Goal: Task Accomplishment & Management: Complete application form

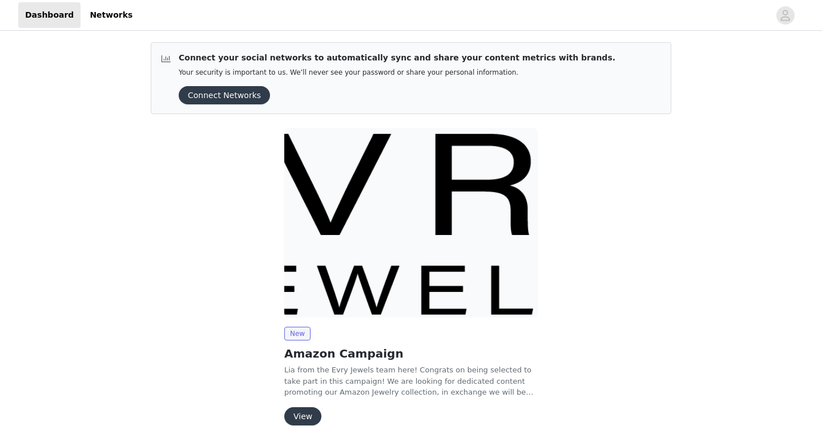
click at [167, 58] on span at bounding box center [165, 78] width 11 height 52
click at [207, 93] on button "Connect Networks" at bounding box center [224, 95] width 91 height 18
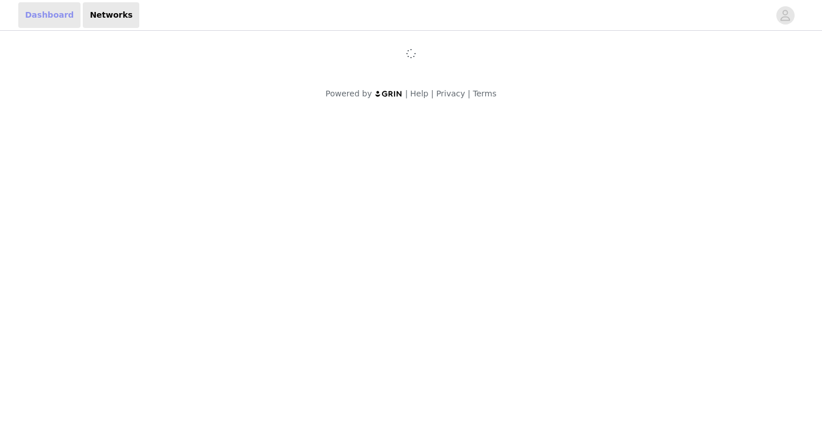
click at [56, 19] on link "Dashboard" at bounding box center [49, 15] width 62 height 26
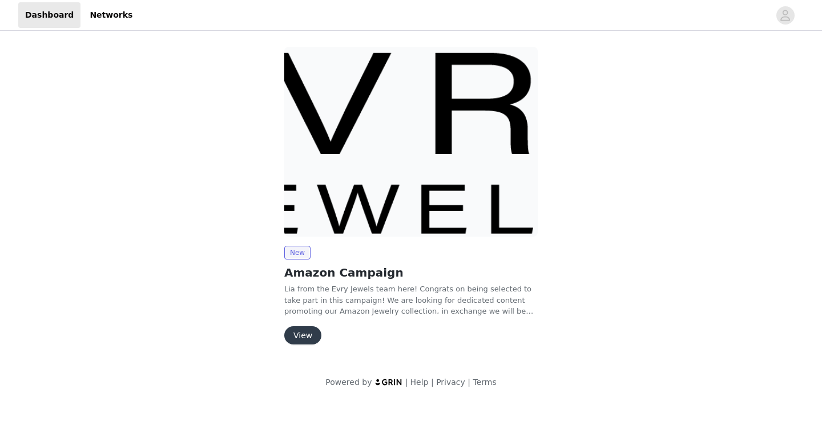
click at [309, 334] on button "View" at bounding box center [302, 335] width 37 height 18
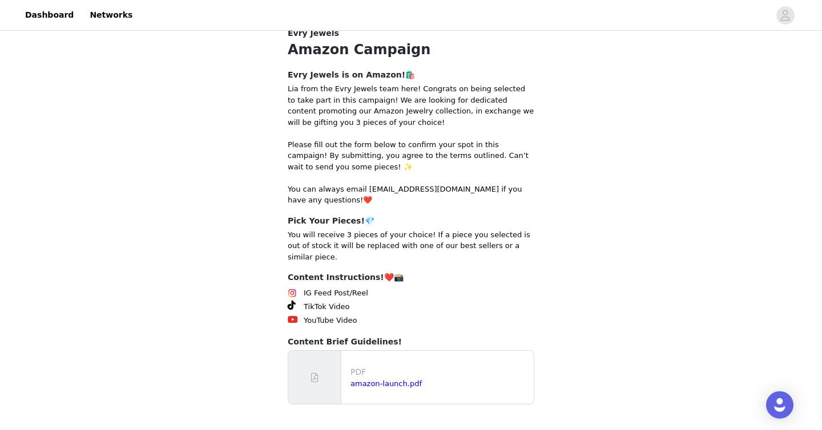
scroll to position [174, 0]
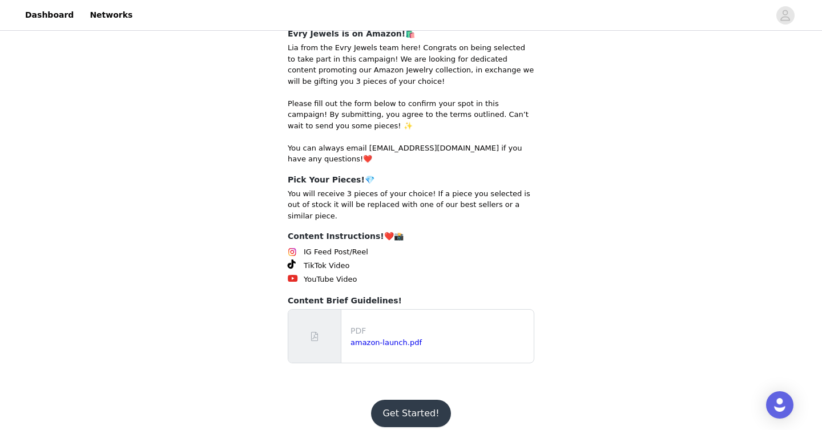
click at [398, 401] on button "Get Started!" at bounding box center [410, 413] width 79 height 27
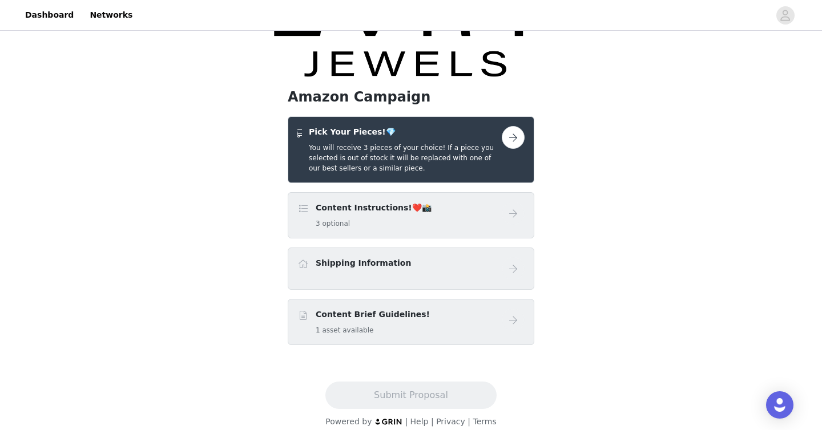
scroll to position [53, 0]
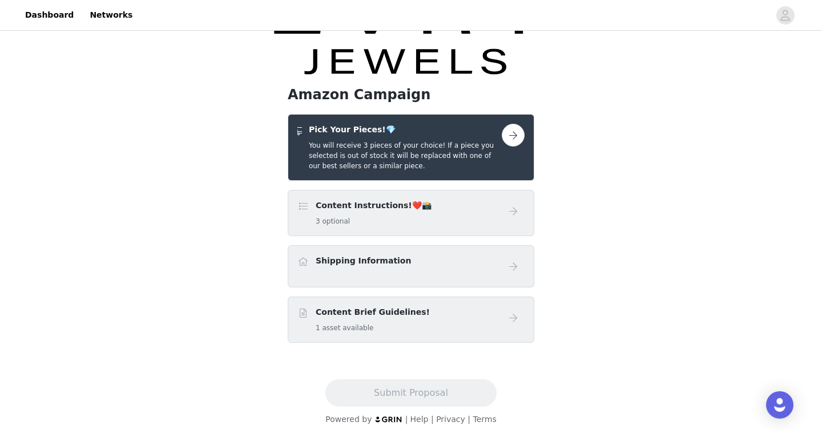
click at [516, 136] on button "button" at bounding box center [513, 135] width 23 height 23
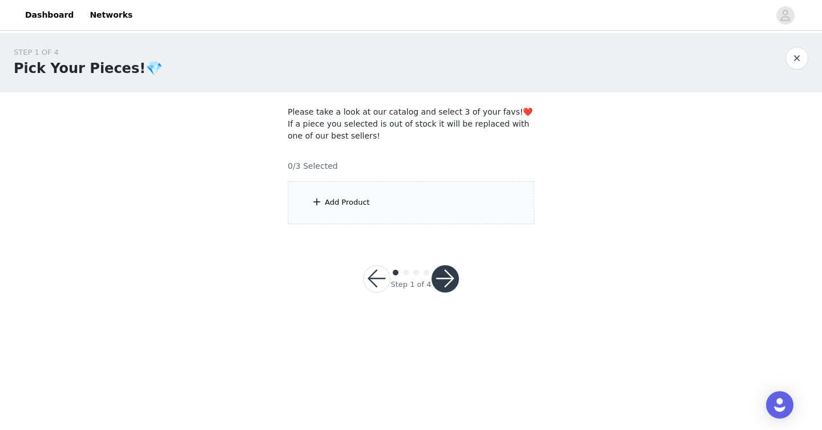
click at [347, 227] on section "Please take a look at our catalog and select 3 of your favs!❤️ If a piece you s…" at bounding box center [411, 165] width 274 height 146
click at [309, 203] on div "Add Product" at bounding box center [411, 202] width 247 height 43
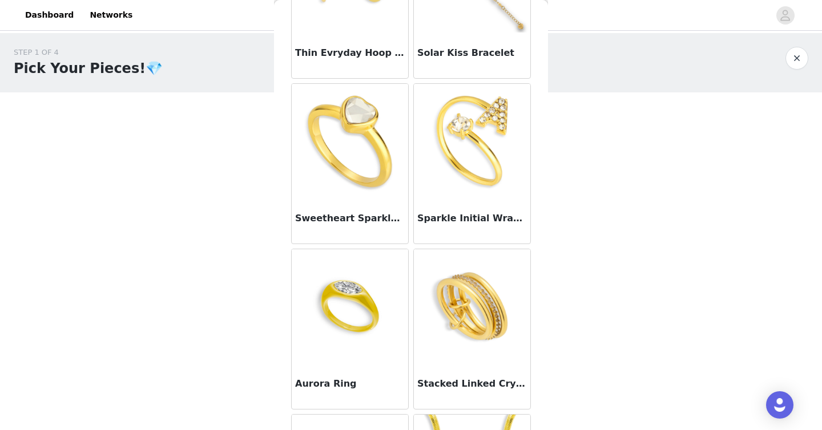
scroll to position [3291, 0]
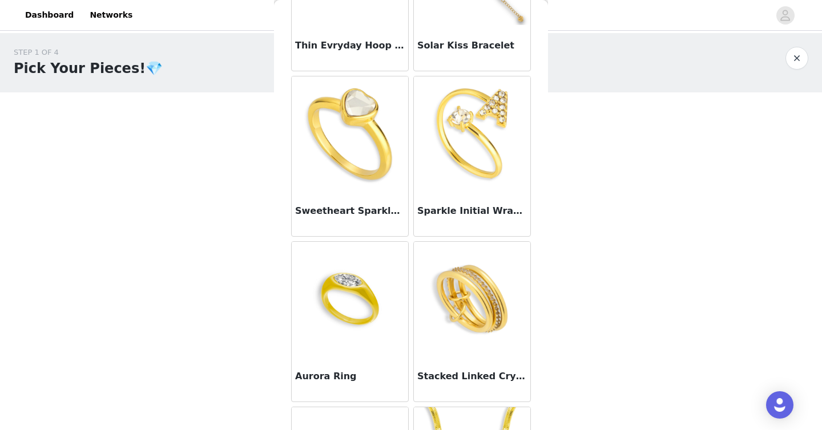
click at [461, 181] on img at bounding box center [472, 133] width 114 height 114
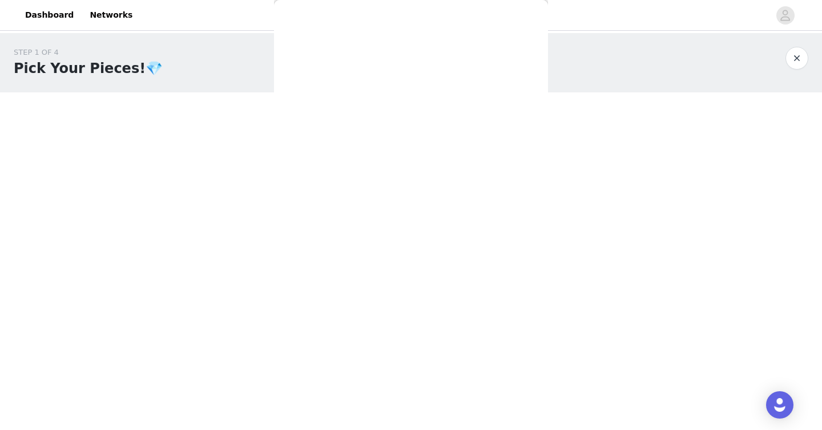
scroll to position [163, 0]
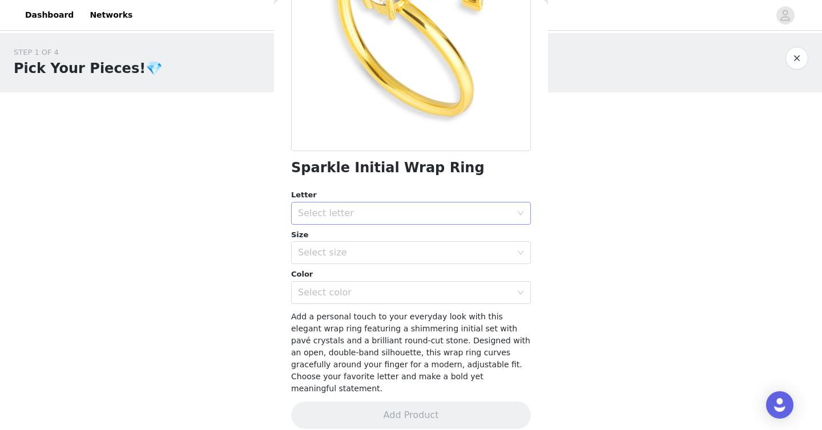
click at [405, 221] on div "Select letter" at bounding box center [407, 214] width 219 height 22
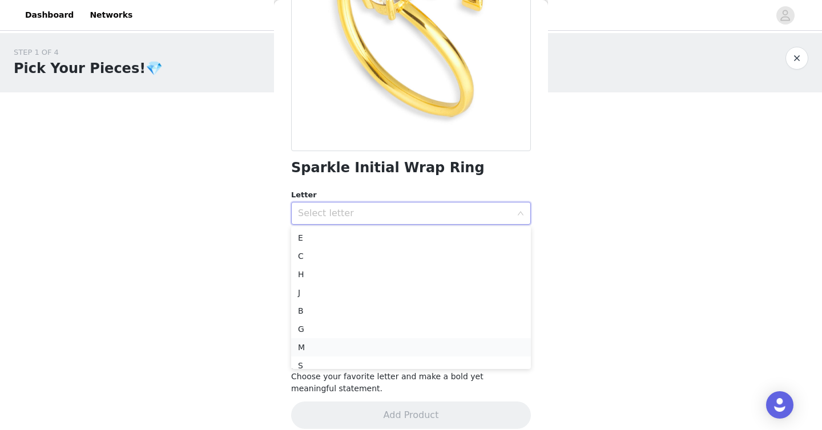
scroll to position [0, 0]
click at [241, 205] on div "STEP 1 OF 4 Pick Your Pieces!💎 Please take a look at our catalog and select 3 o…" at bounding box center [411, 135] width 822 height 205
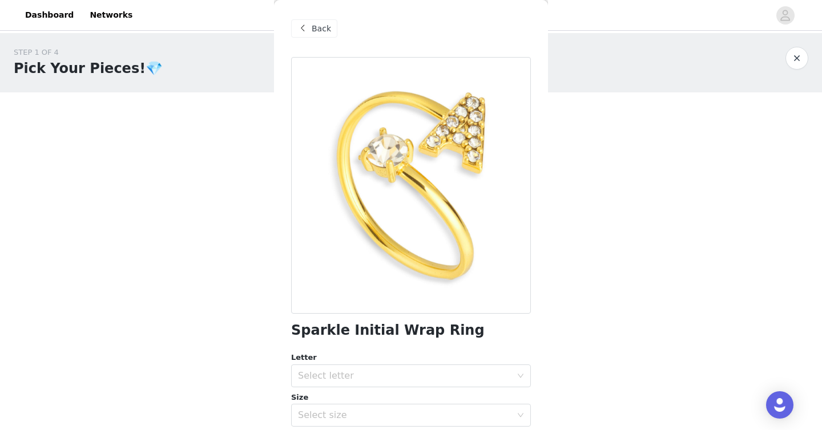
click at [297, 32] on span at bounding box center [303, 29] width 14 height 14
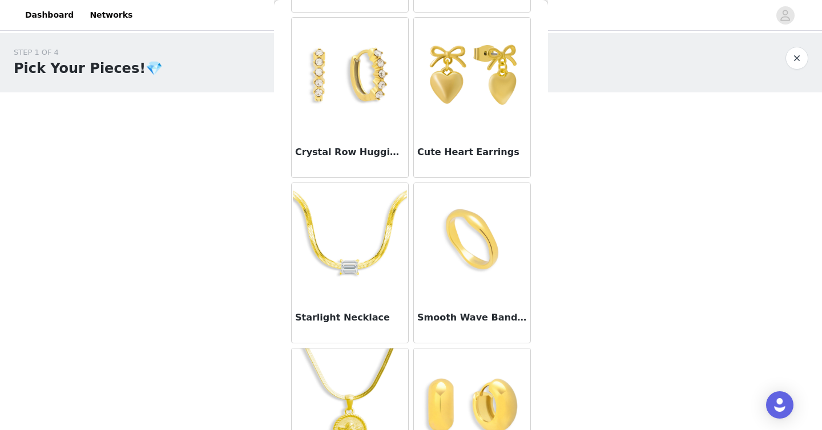
scroll to position [8307, 0]
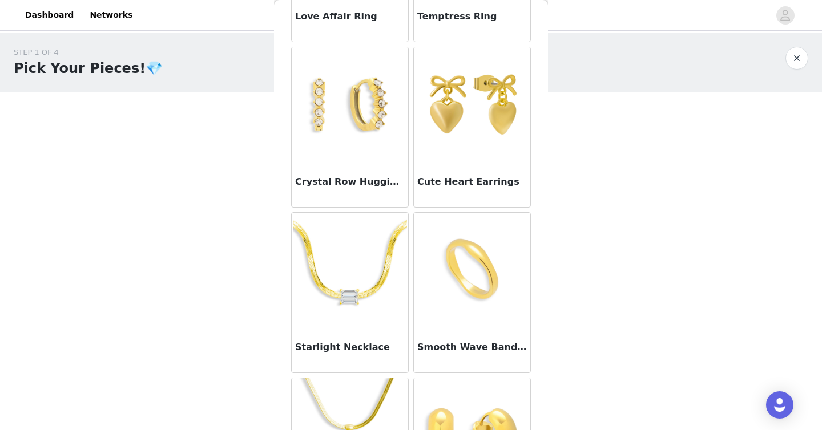
click at [463, 156] on img at bounding box center [472, 104] width 114 height 114
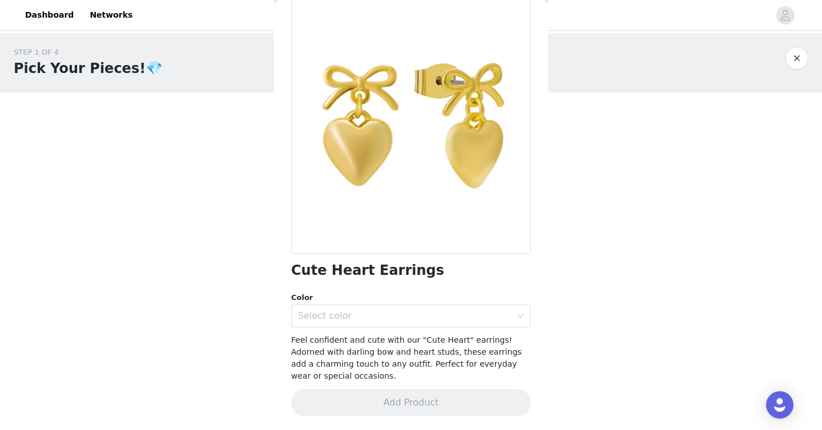
scroll to position [59, 0]
click at [393, 315] on div "Select color" at bounding box center [404, 316] width 213 height 11
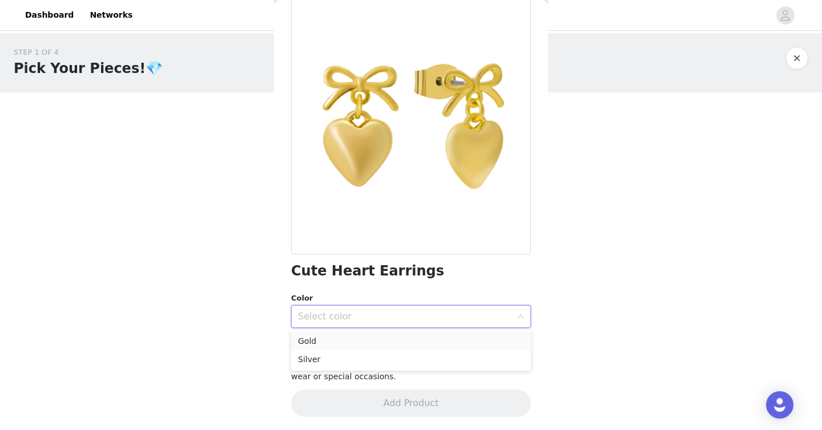
click at [347, 344] on li "Gold" at bounding box center [411, 341] width 240 height 18
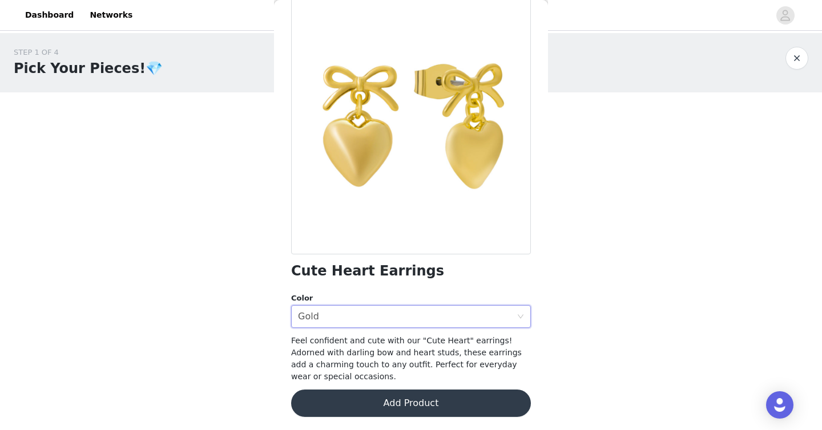
click at [341, 405] on button "Add Product" at bounding box center [411, 403] width 240 height 27
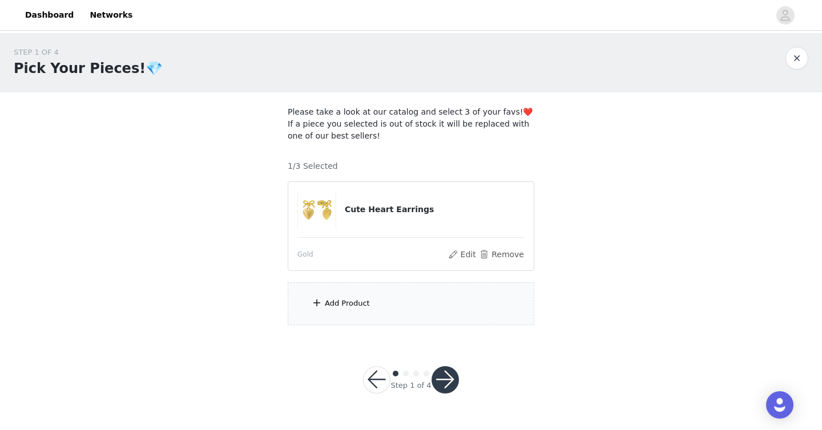
click at [337, 304] on div "Add Product" at bounding box center [347, 303] width 45 height 11
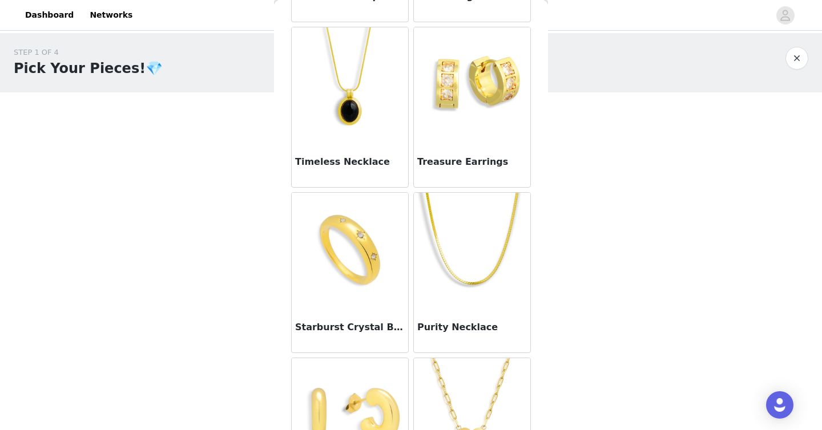
scroll to position [3831, 0]
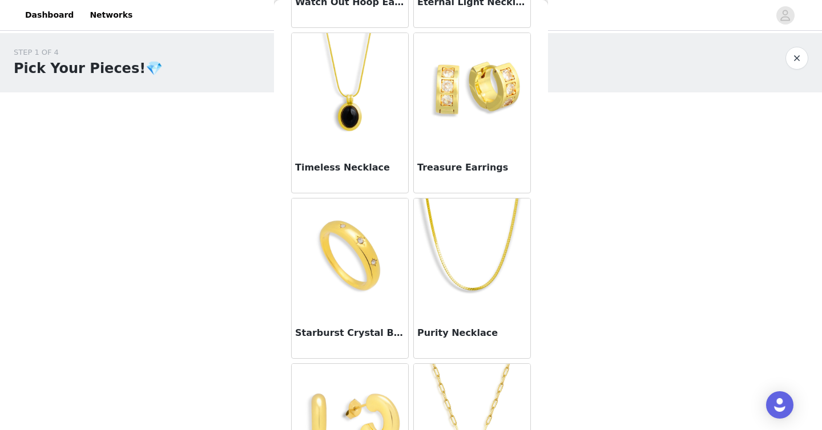
click at [366, 274] on img at bounding box center [350, 256] width 114 height 114
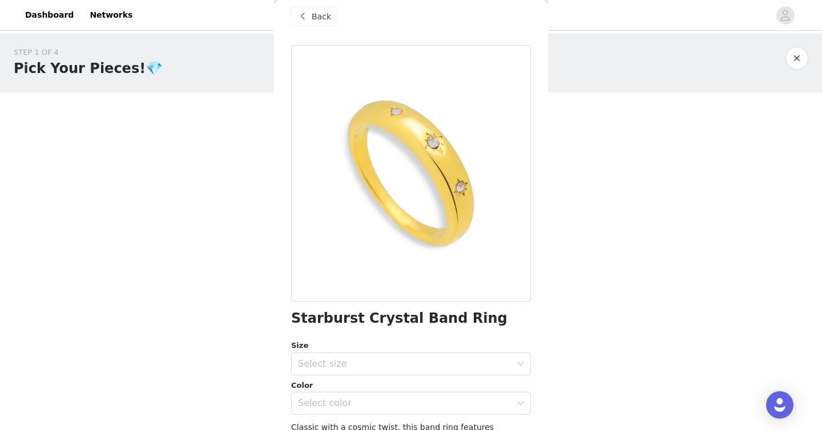
scroll to position [1, 0]
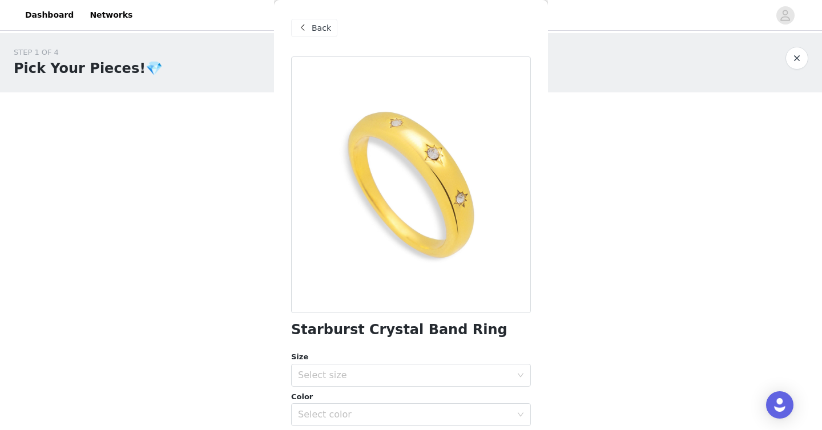
click at [338, 23] on div "Back" at bounding box center [411, 27] width 240 height 57
click at [332, 26] on div "Back" at bounding box center [314, 28] width 46 height 18
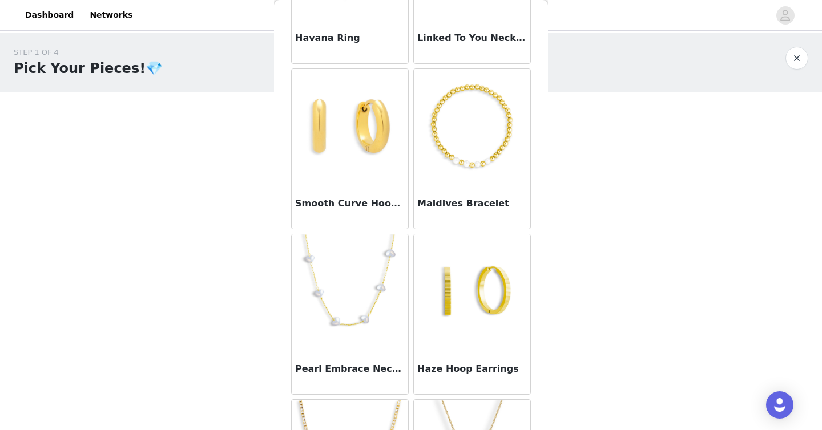
scroll to position [1037, 0]
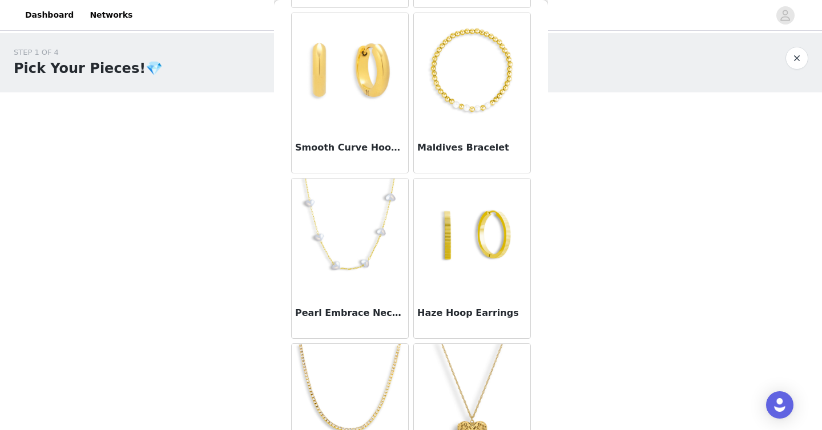
click at [457, 128] on div "Maldives Bracelet" at bounding box center [472, 150] width 116 height 46
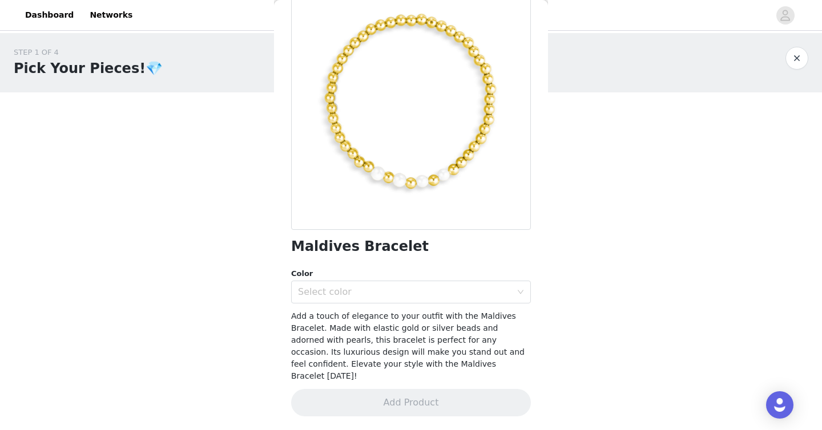
scroll to position [71, 0]
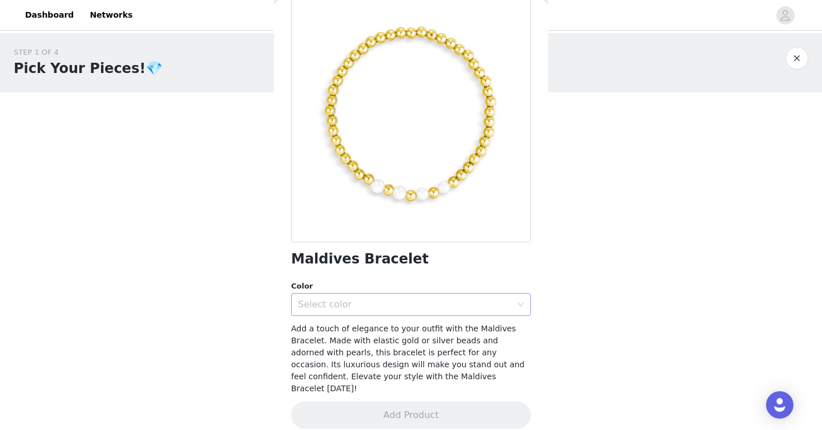
click at [372, 297] on div "Select color" at bounding box center [407, 305] width 219 height 22
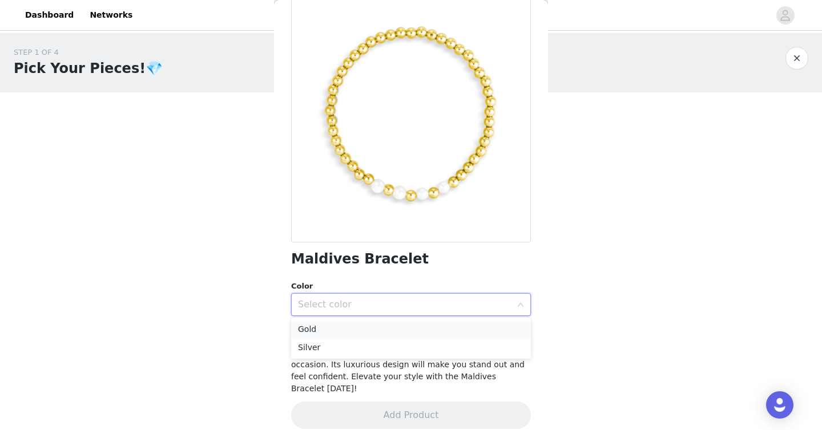
click at [346, 334] on li "Gold" at bounding box center [411, 329] width 240 height 18
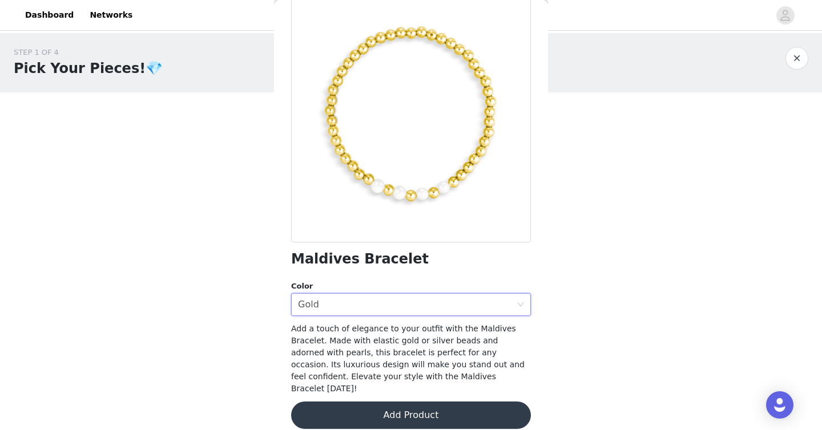
click at [336, 409] on button "Add Product" at bounding box center [411, 415] width 240 height 27
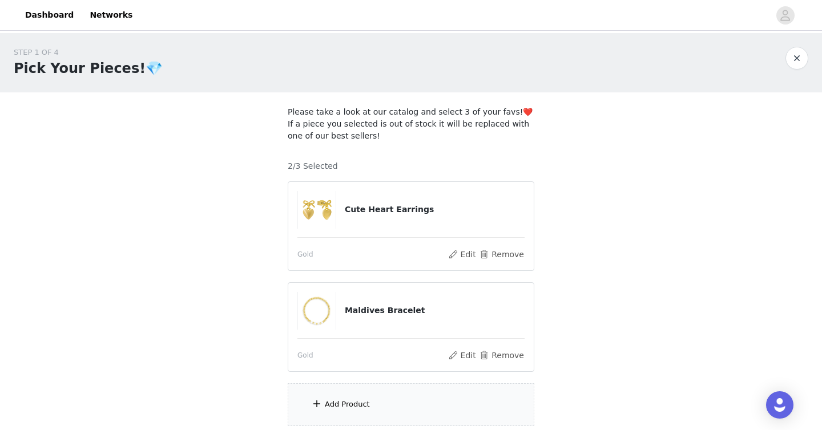
click at [332, 401] on div "Add Product" at bounding box center [347, 404] width 45 height 11
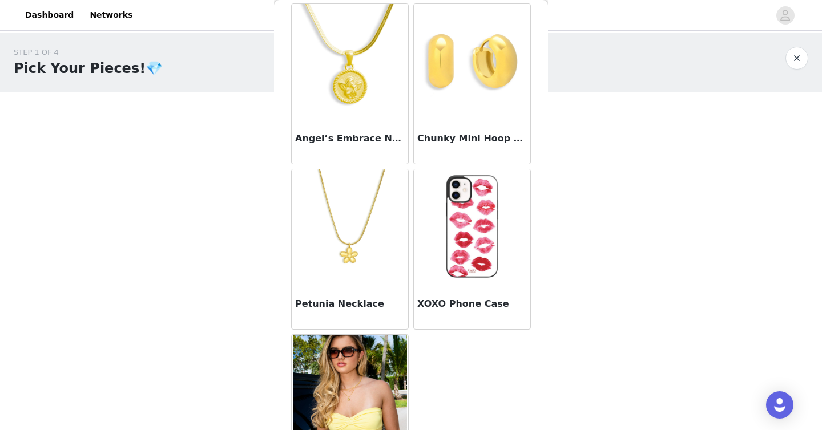
scroll to position [8660, 0]
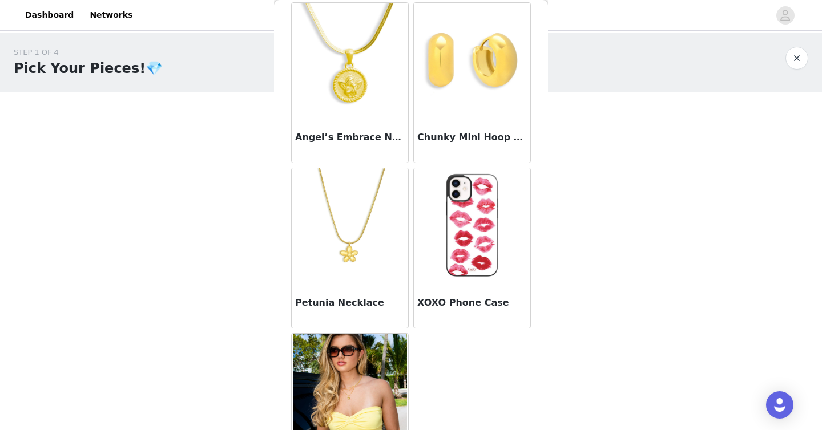
click at [371, 100] on img at bounding box center [350, 60] width 114 height 114
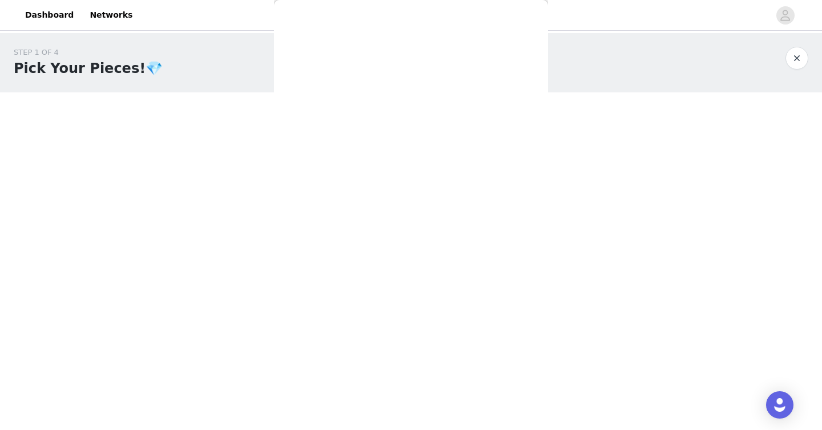
scroll to position [71, 0]
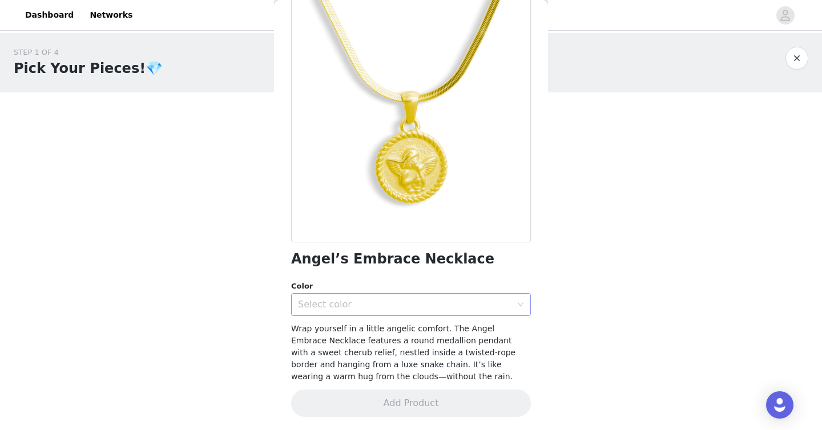
click at [363, 294] on div "Select color" at bounding box center [407, 305] width 219 height 22
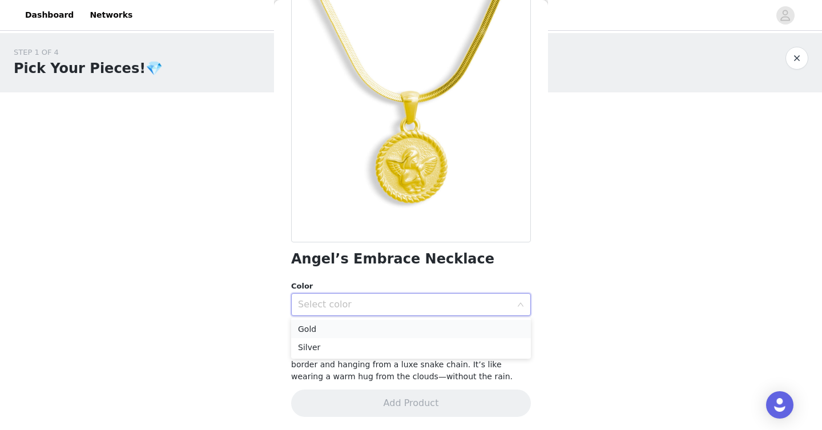
click at [332, 325] on li "Gold" at bounding box center [411, 329] width 240 height 18
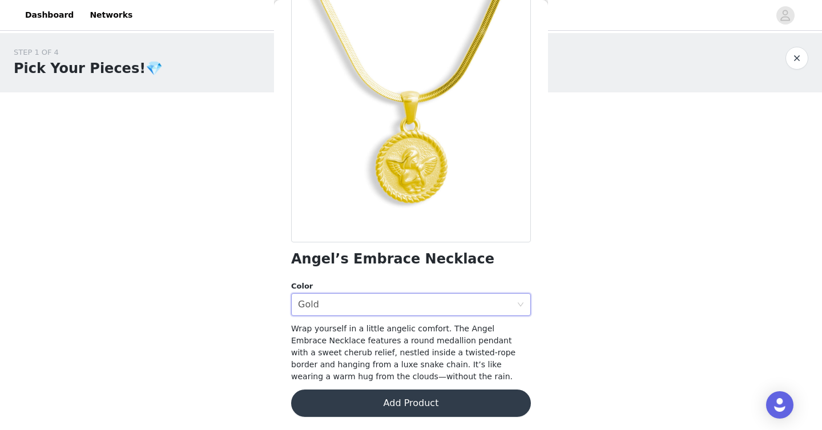
click at [325, 402] on button "Add Product" at bounding box center [411, 403] width 240 height 27
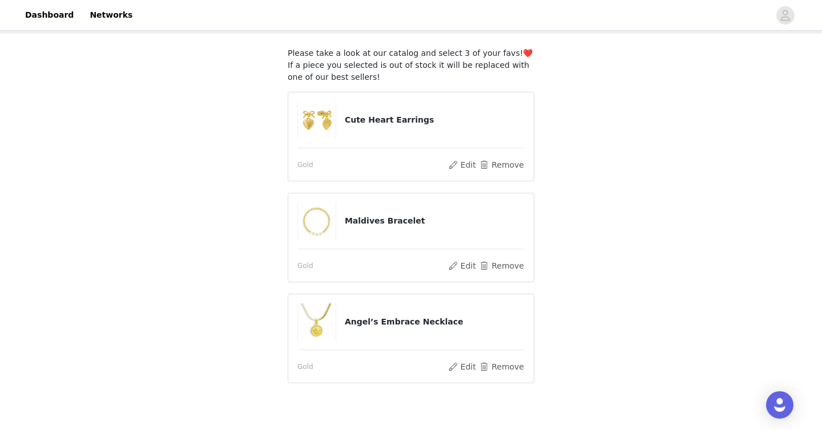
scroll to position [119, 0]
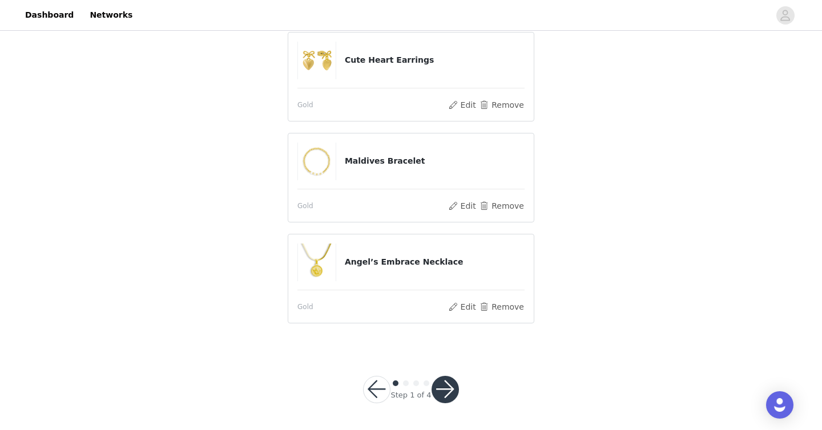
click at [435, 404] on div "Step 1 of 4" at bounding box center [410, 389] width 123 height 55
click at [441, 393] on button "button" at bounding box center [444, 389] width 27 height 27
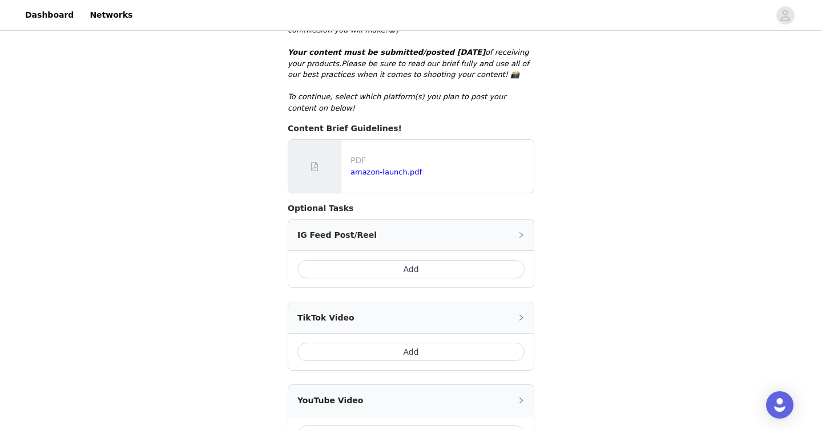
scroll to position [353, 0]
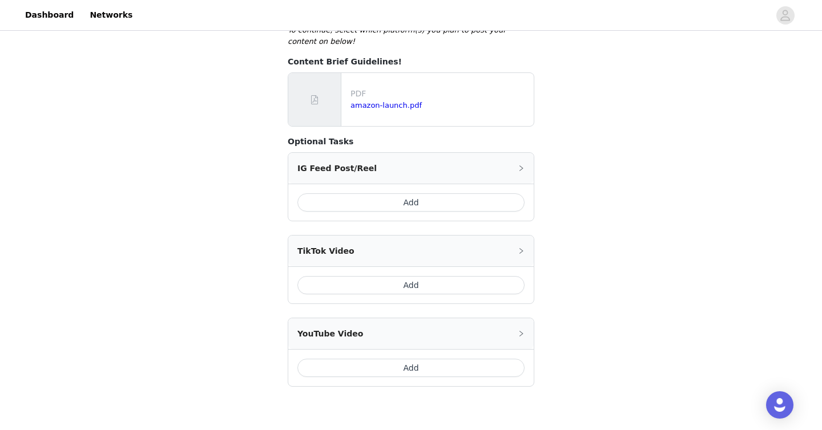
click at [397, 284] on button "Add" at bounding box center [410, 285] width 227 height 18
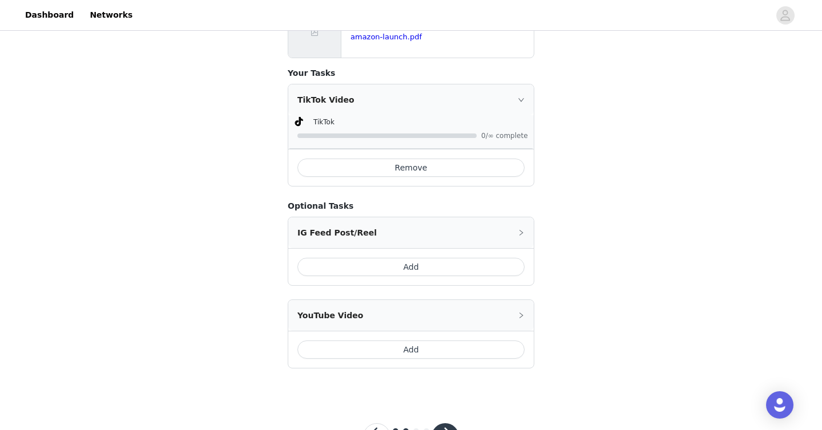
scroll to position [441, 0]
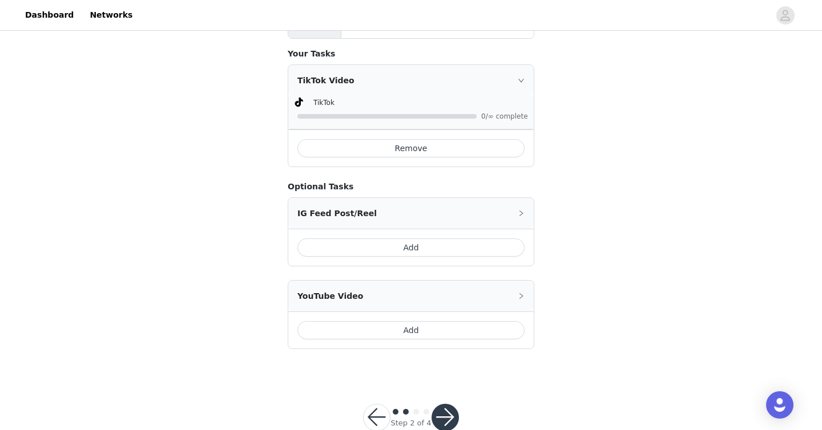
click at [439, 415] on button "button" at bounding box center [444, 417] width 27 height 27
